Goal: Check status: Check status

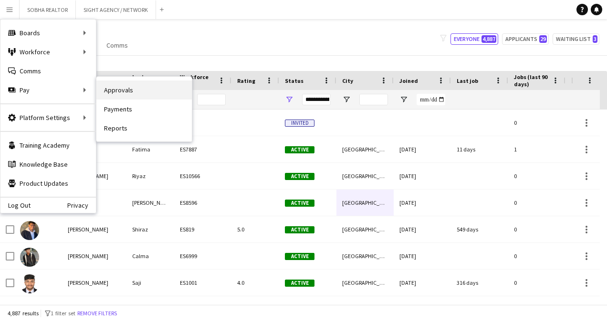
click at [145, 92] on link "Approvals" at bounding box center [143, 90] width 95 height 19
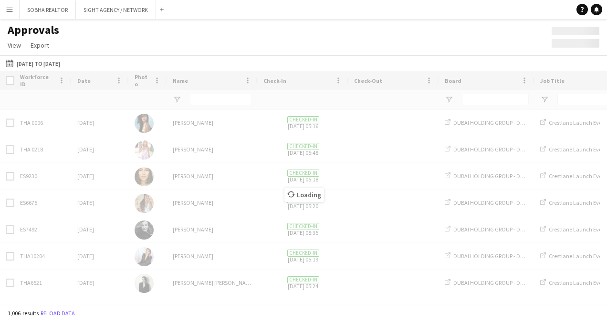
click at [9, 9] on app-icon "Menu" at bounding box center [10, 10] width 8 height 8
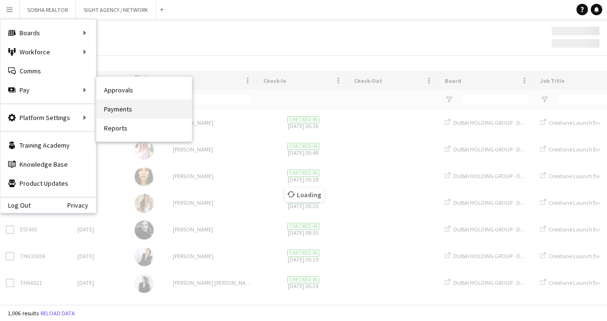
click at [139, 103] on link "Payments" at bounding box center [143, 109] width 95 height 19
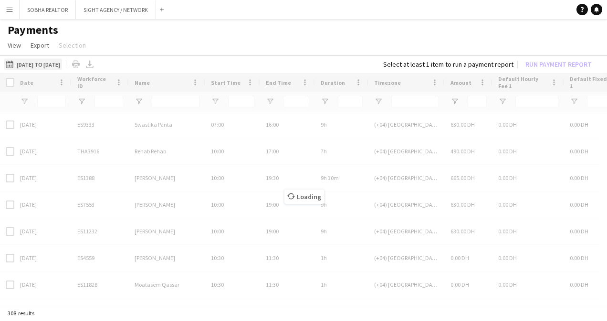
click at [51, 63] on button "[DATE] to [DATE] [DATE] to [DATE]" at bounding box center [33, 64] width 58 height 11
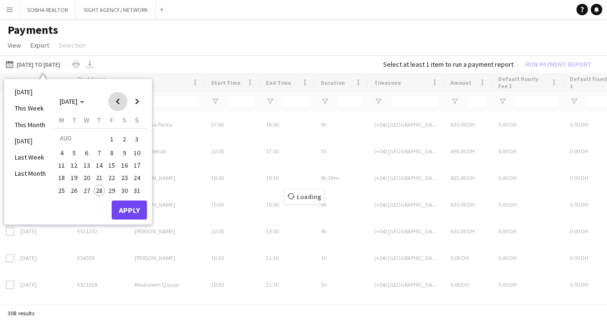
click at [118, 103] on span "Previous month" at bounding box center [117, 101] width 19 height 19
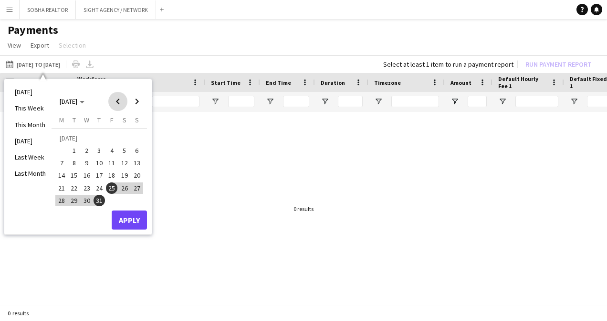
click at [118, 103] on span "Previous month" at bounding box center [117, 101] width 19 height 19
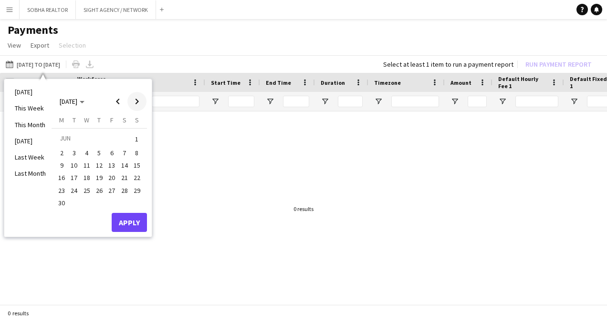
click at [131, 102] on span "Next month" at bounding box center [136, 101] width 19 height 19
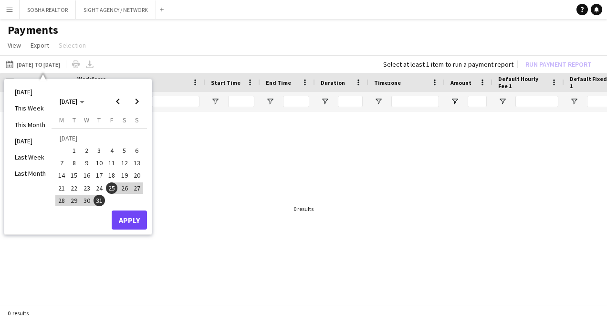
click at [70, 151] on span "1" at bounding box center [74, 150] width 11 height 11
click at [99, 202] on span "31" at bounding box center [98, 200] width 11 height 11
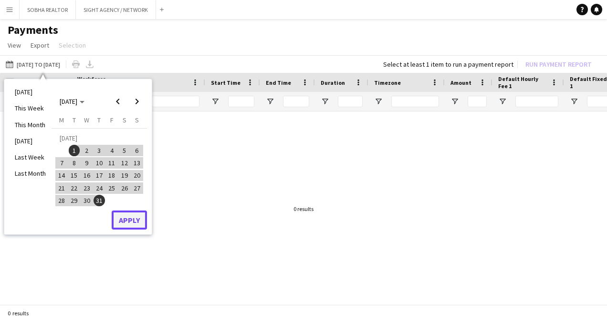
click at [124, 220] on button "Apply" at bounding box center [129, 220] width 35 height 19
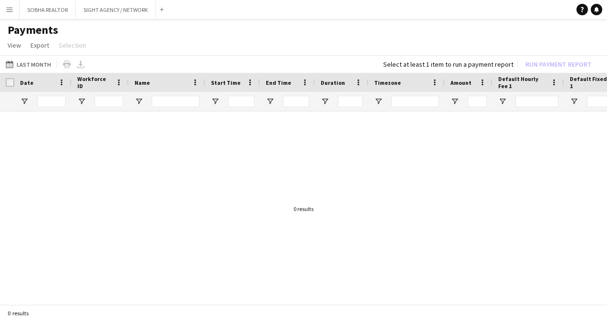
click at [5, 9] on button "Menu" at bounding box center [9, 9] width 19 height 19
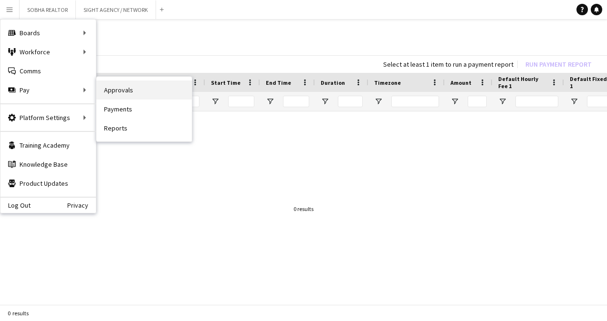
click at [155, 88] on link "Approvals" at bounding box center [143, 90] width 95 height 19
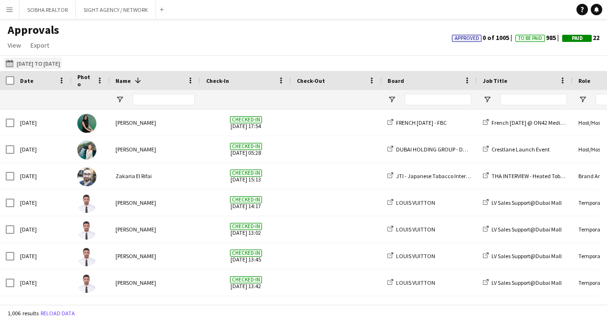
click at [62, 64] on button "[DATE] to [DATE] [DATE] to [DATE]" at bounding box center [33, 63] width 58 height 11
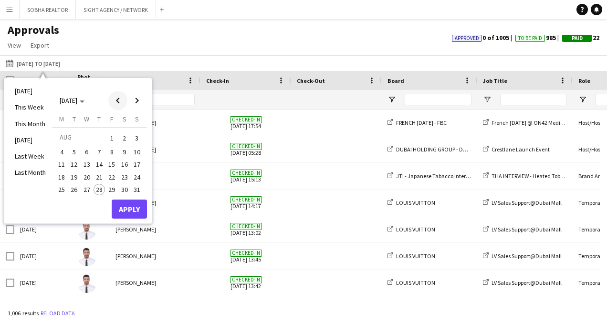
click at [117, 108] on span "Previous month" at bounding box center [117, 100] width 19 height 19
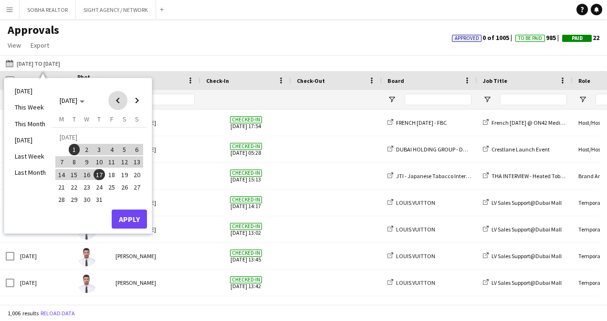
click at [117, 108] on span "Previous month" at bounding box center [117, 100] width 19 height 19
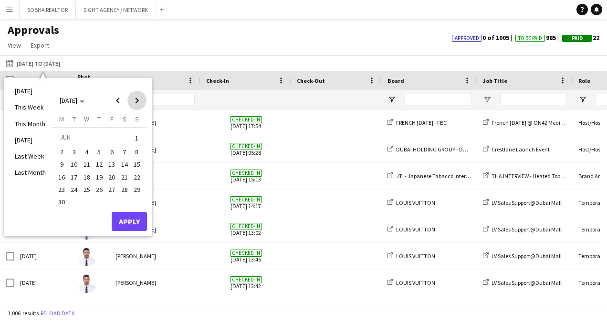
click at [141, 104] on span "Next month" at bounding box center [136, 100] width 19 height 19
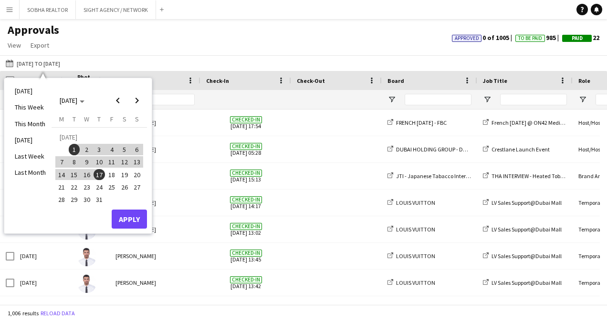
click at [114, 164] on span "11" at bounding box center [111, 161] width 11 height 11
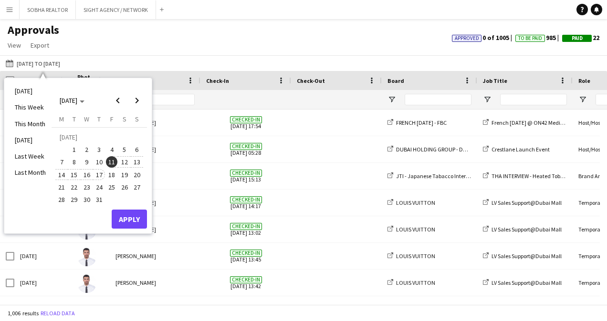
click at [99, 176] on span "17" at bounding box center [98, 174] width 11 height 11
click at [131, 222] on button "Apply" at bounding box center [129, 219] width 35 height 19
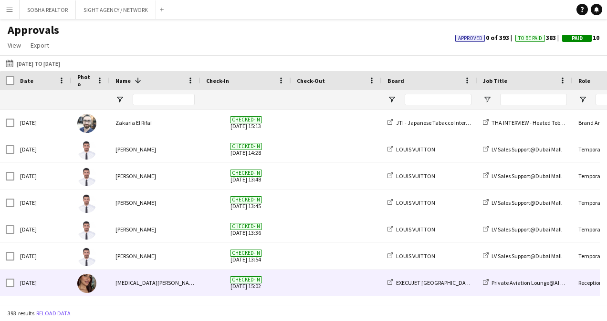
click at [163, 286] on div "[MEDICAL_DATA][PERSON_NAME]" at bounding box center [155, 283] width 91 height 26
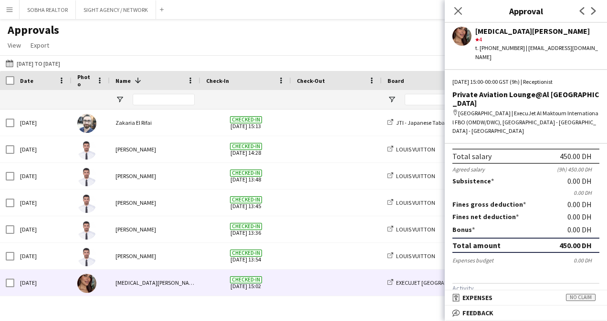
scroll to position [142, 0]
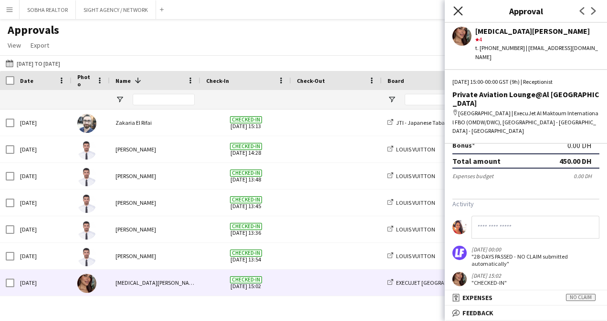
click at [457, 14] on icon "Close pop-in" at bounding box center [457, 10] width 9 height 9
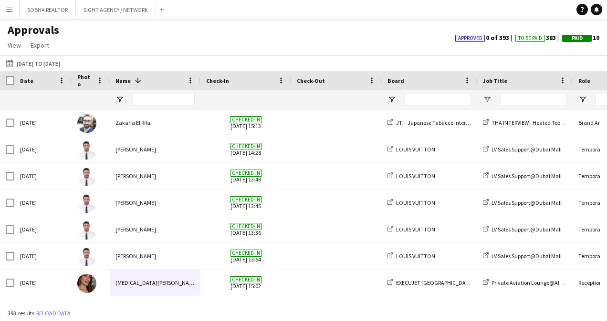
drag, startPoint x: 199, startPoint y: 304, endPoint x: 403, endPoint y: 304, distance: 204.1
click at [403, 304] on main "Approvals View Customise view Customise filters Reset Filters Reset View Reset …" at bounding box center [303, 164] width 607 height 290
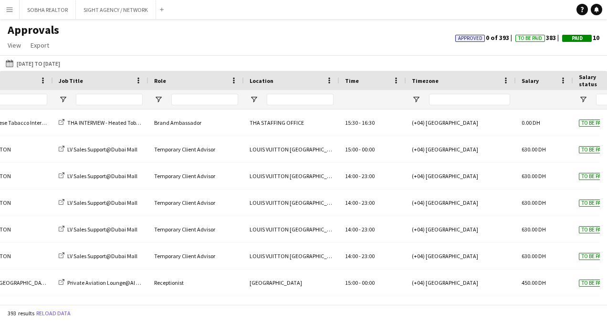
scroll to position [0, 0]
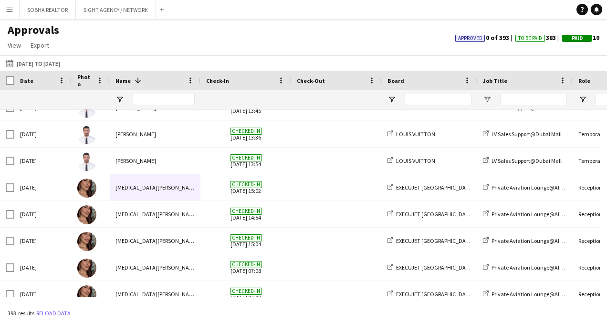
click at [6, 10] on app-icon "Menu" at bounding box center [10, 10] width 8 height 8
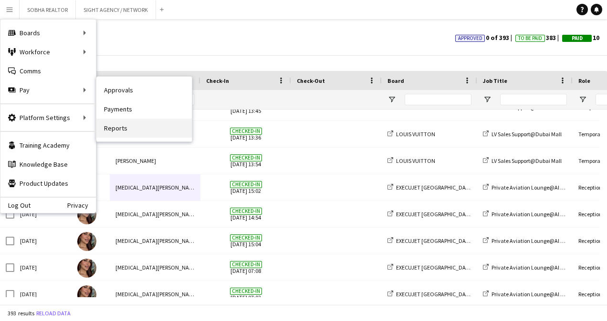
click at [148, 129] on link "Reports" at bounding box center [143, 128] width 95 height 19
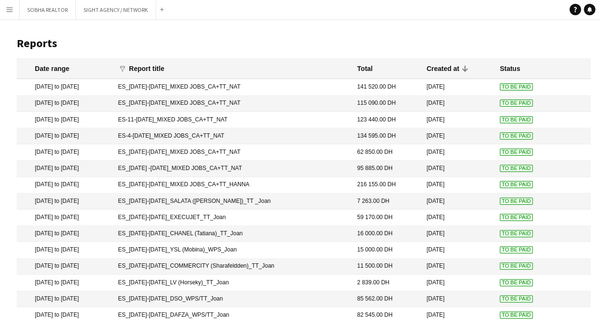
click at [200, 220] on mat-cell "ES_[DATE]-[DATE]_EXECUJET_TT_Joan" at bounding box center [232, 218] width 239 height 16
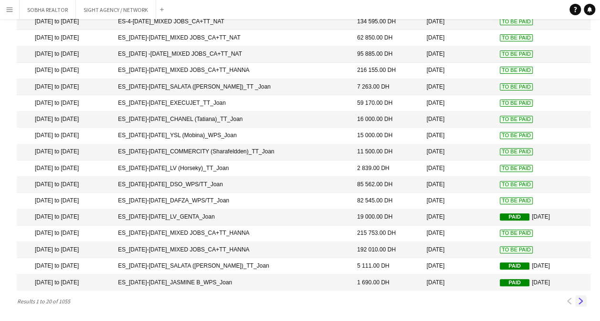
click at [585, 298] on button "Next" at bounding box center [580, 301] width 11 height 11
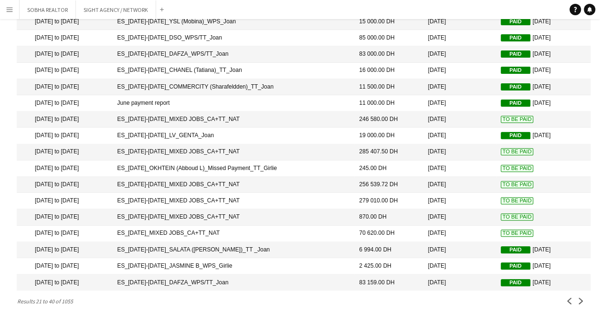
click at [217, 101] on mat-cell "June payment report" at bounding box center [233, 103] width 242 height 16
